Goal: Task Accomplishment & Management: Manage account settings

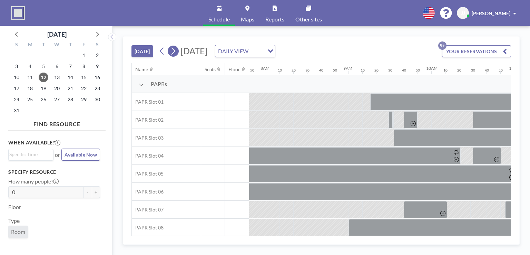
scroll to position [0, 731]
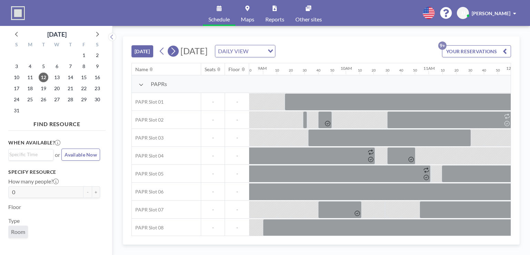
click at [172, 51] on icon at bounding box center [173, 51] width 7 height 10
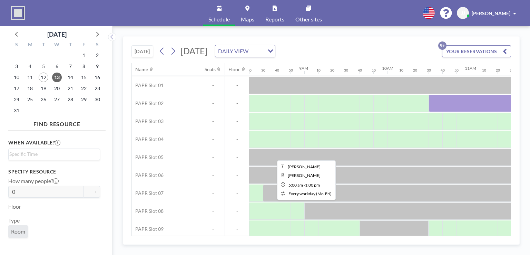
scroll to position [0, 690]
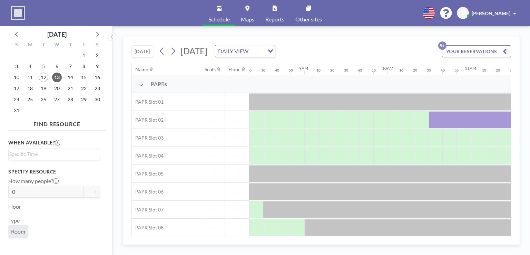
click at [459, 52] on button "YOUR RESERVATIONS 9+" at bounding box center [476, 51] width 69 height 12
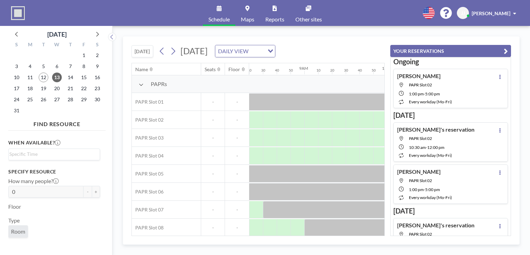
click at [459, 52] on button "YOUR RESERVATIONS" at bounding box center [450, 51] width 121 height 12
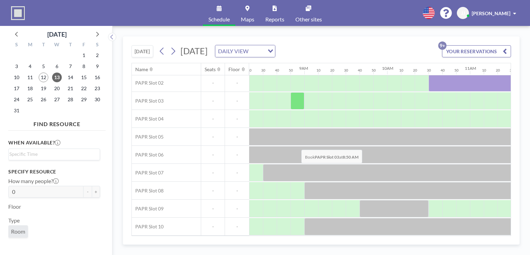
scroll to position [40, 690]
click at [173, 52] on icon at bounding box center [173, 51] width 7 height 10
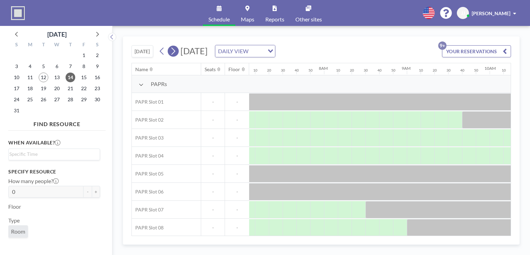
scroll to position [0, 648]
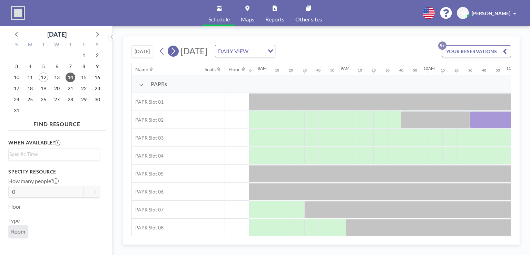
click at [173, 52] on icon at bounding box center [173, 51] width 7 height 10
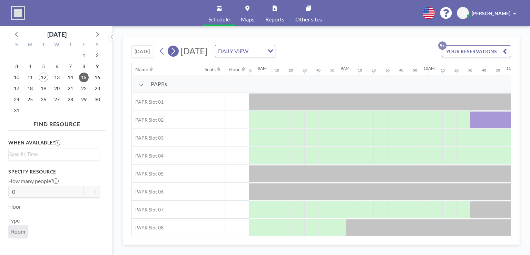
click at [173, 52] on icon at bounding box center [173, 51] width 7 height 10
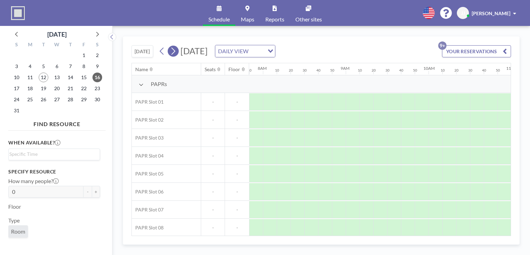
click at [173, 52] on icon at bounding box center [173, 51] width 7 height 10
drag, startPoint x: 173, startPoint y: 52, endPoint x: 190, endPoint y: 40, distance: 19.8
click at [190, 40] on div "[DATE] [DATE] DAILY VIEW Loading... YOUR RESERVATIONS 9+" at bounding box center [320, 50] width 379 height 26
click at [165, 53] on icon at bounding box center [162, 51] width 7 height 10
